Goal: Information Seeking & Learning: Learn about a topic

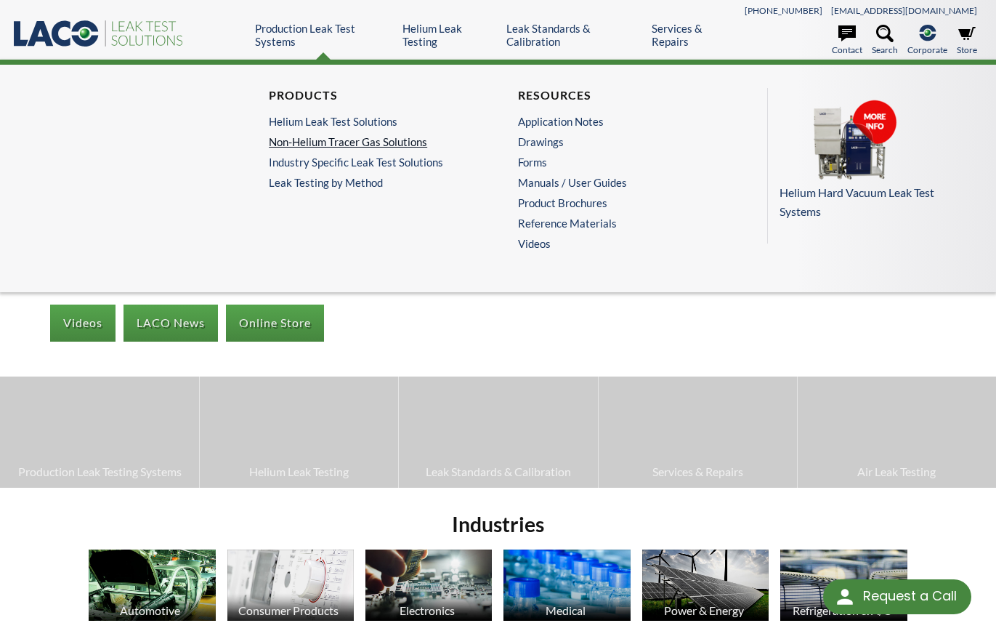
click at [350, 141] on link "Non-Helium Tracer Gas Solutions" at bounding box center [370, 141] width 202 height 13
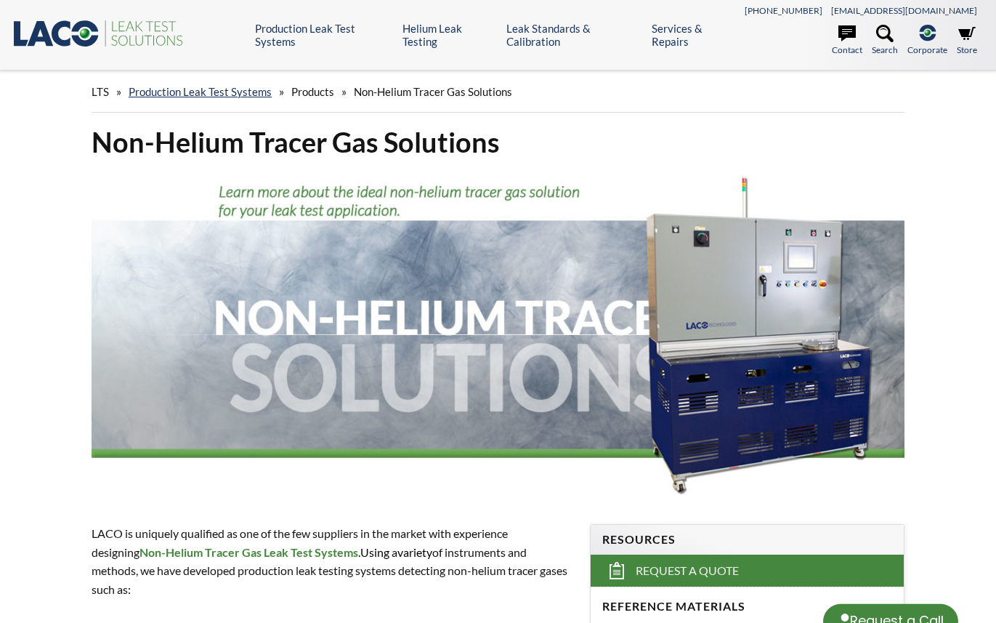
select select "Language Translate Widget"
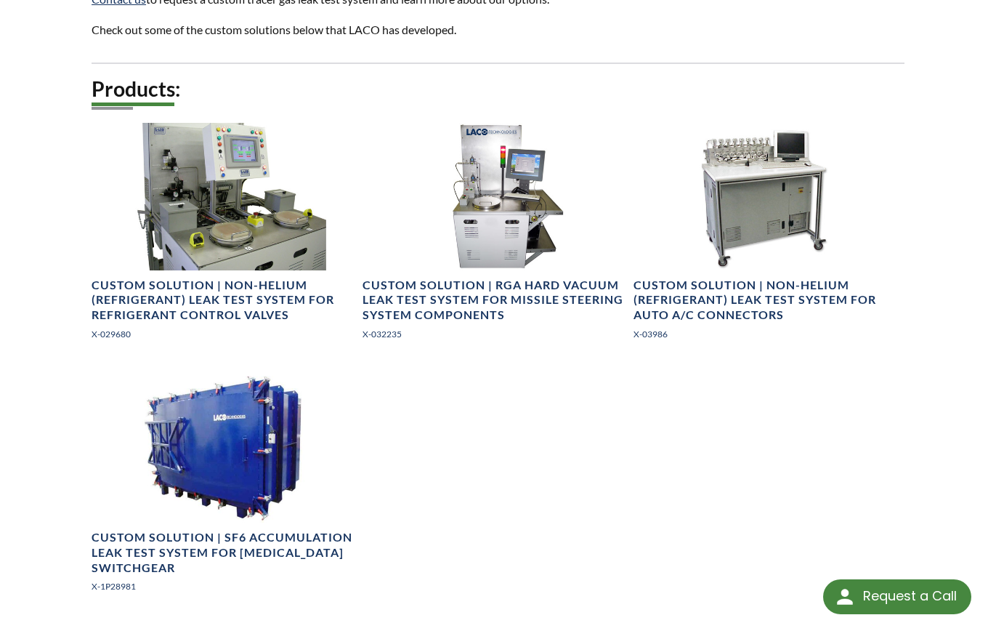
scroll to position [1015, 0]
click at [836, 443] on div "Products: Custom Solution | Non-Helium (Refrigerant) Leak Test System for Refri…" at bounding box center [498, 352] width 813 height 553
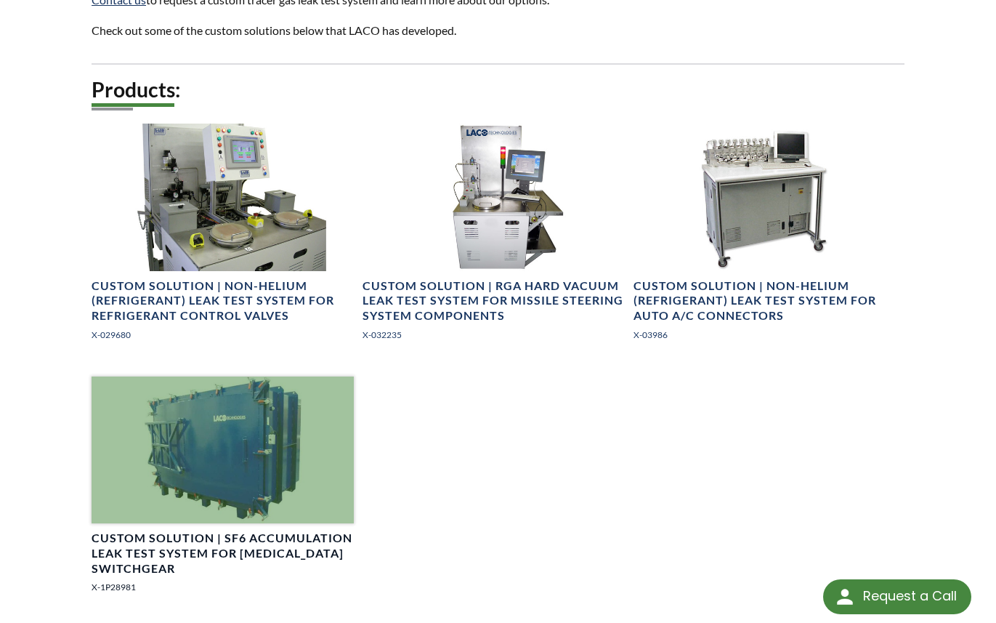
click at [164, 376] on div at bounding box center [223, 450] width 262 height 148
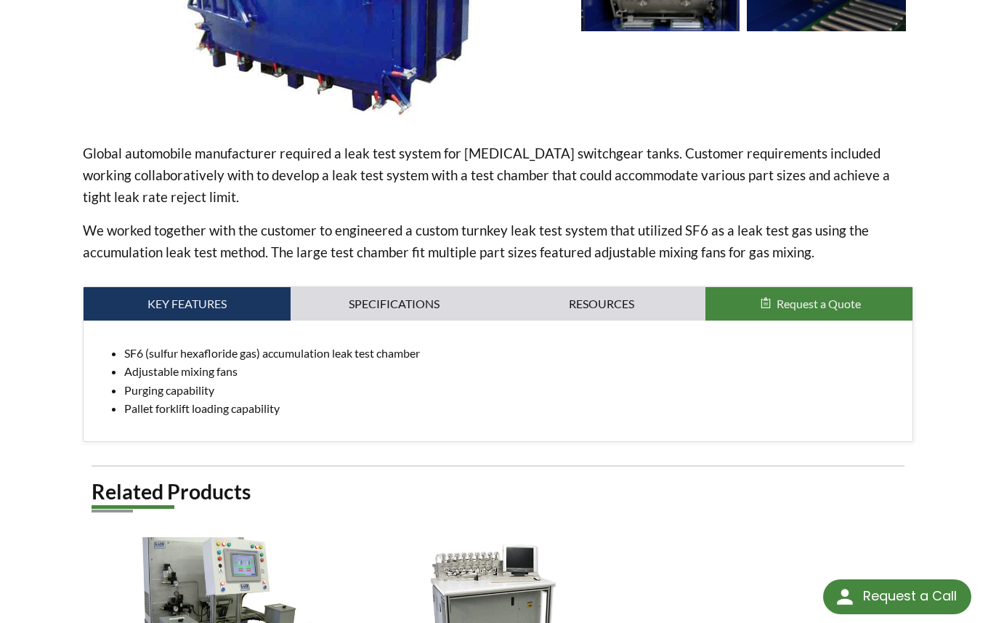
scroll to position [430, 0]
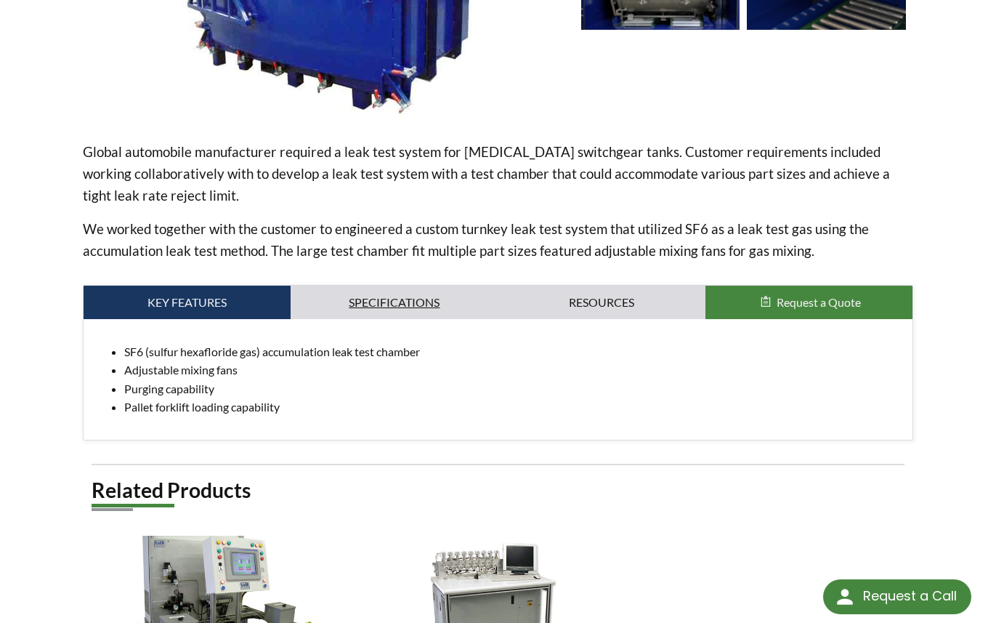
click at [403, 313] on link "Specifications" at bounding box center [394, 302] width 207 height 33
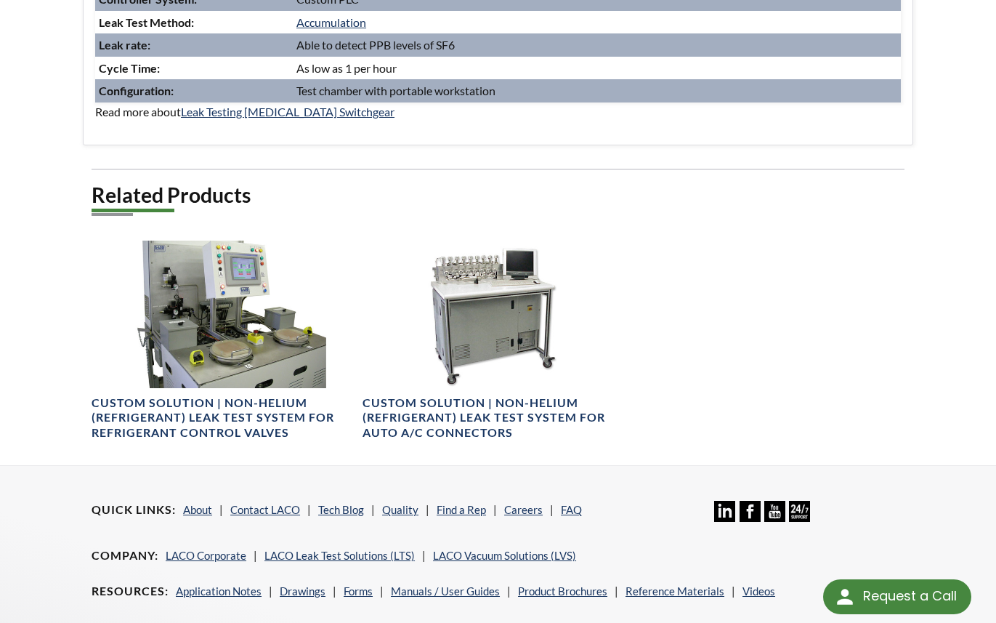
scroll to position [467, 0]
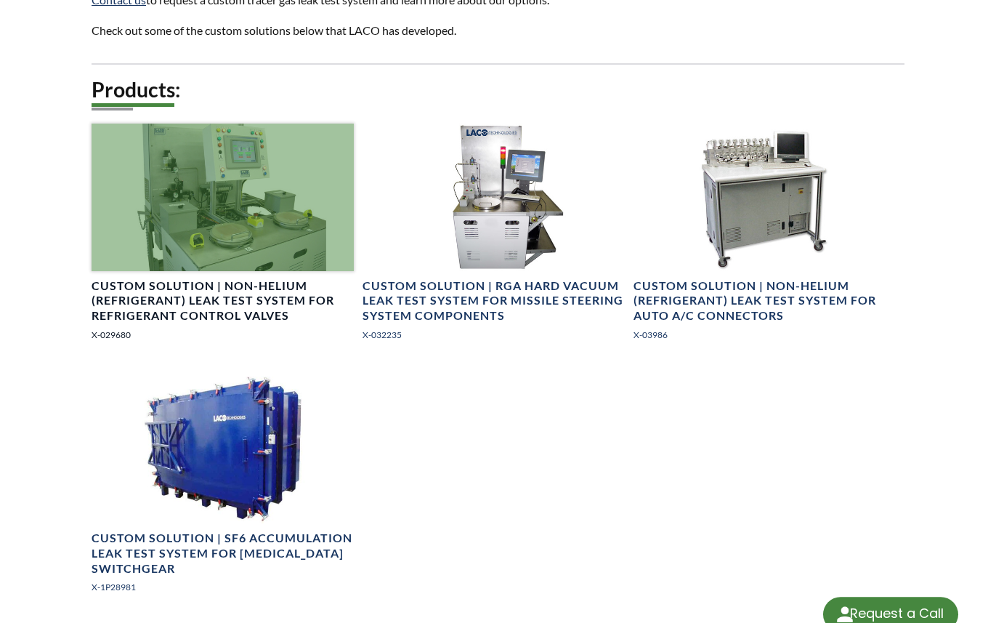
select select "Language Translate Widget"
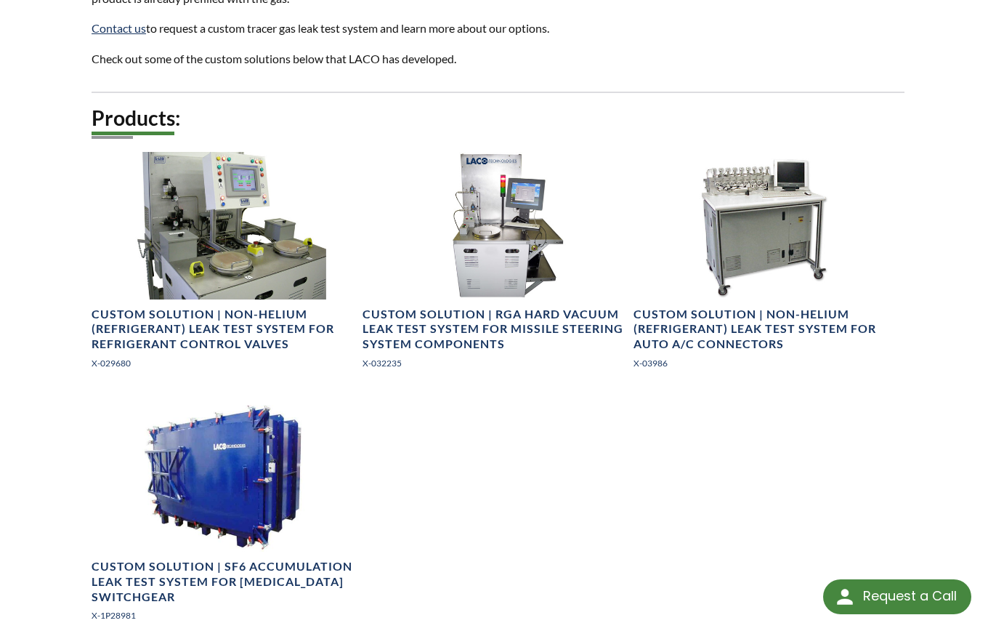
scroll to position [990, 0]
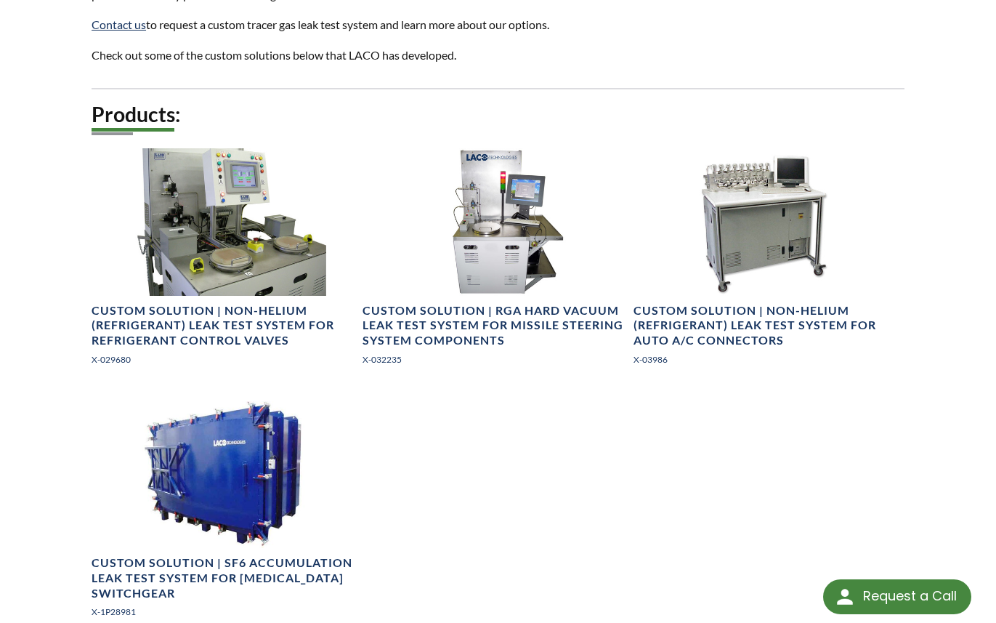
click at [586, 448] on div "Products: Custom Solution | Non-Helium (Refrigerant) Leak Test System for Refri…" at bounding box center [498, 377] width 813 height 553
click at [541, 525] on div "Products: Custom Solution | Non-Helium (Refrigerant) Leak Test System for Refri…" at bounding box center [498, 377] width 813 height 553
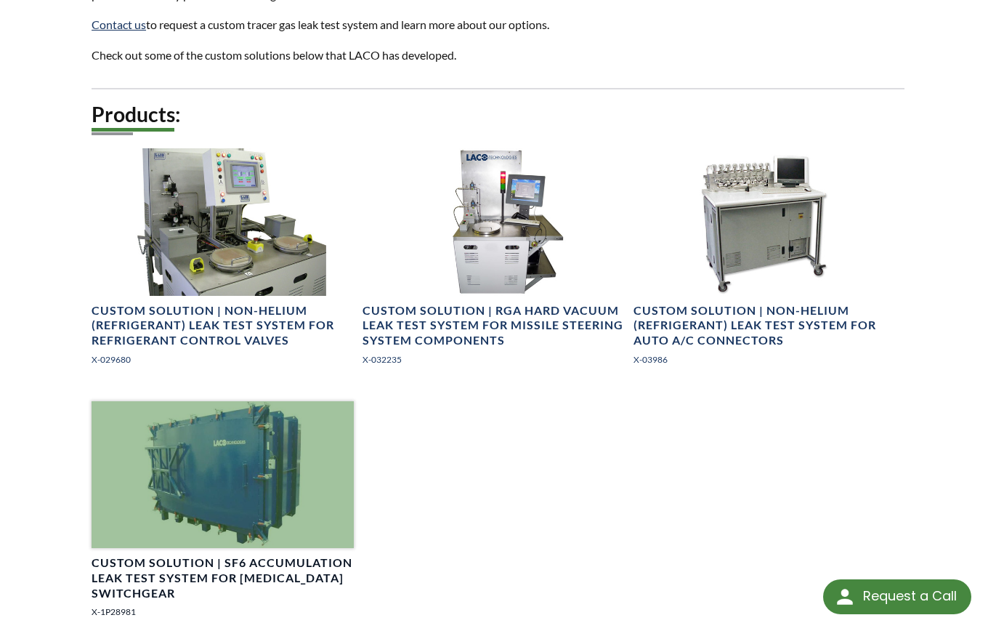
click at [187, 458] on div at bounding box center [223, 475] width 262 height 148
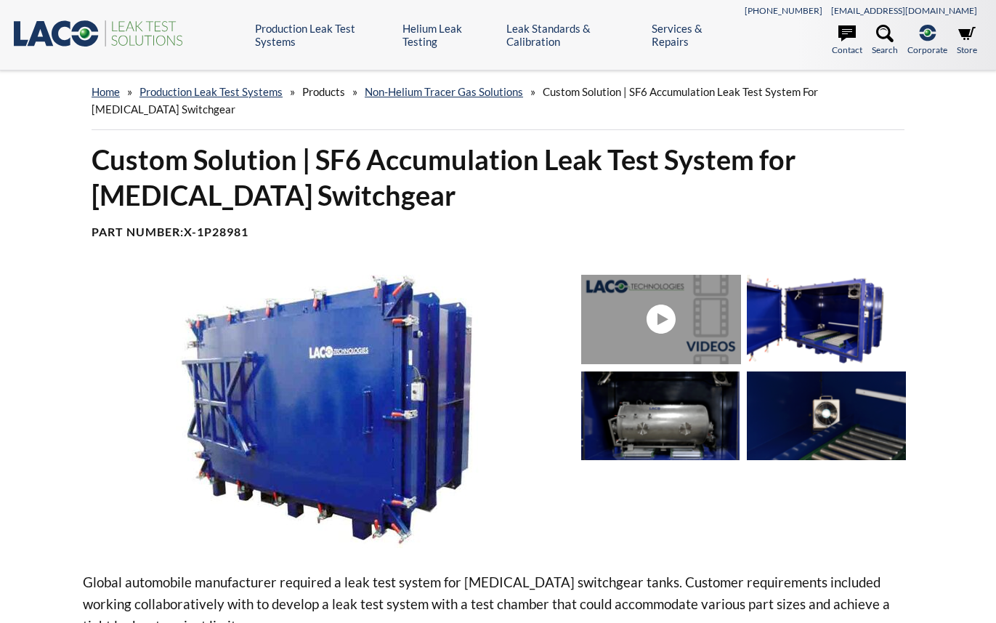
select select "Language Translate Widget"
